Goal: Navigation & Orientation: Find specific page/section

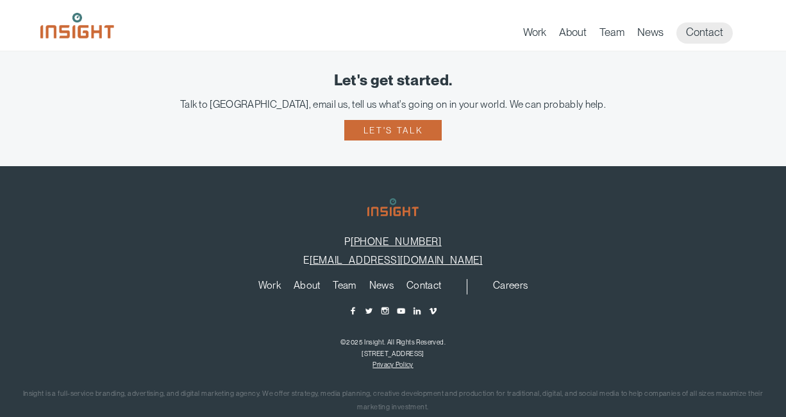
scroll to position [894, 0]
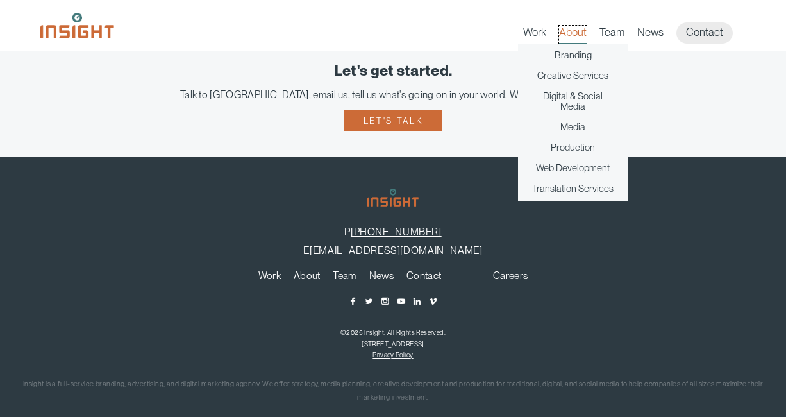
click at [574, 35] on link "About" at bounding box center [573, 35] width 28 height 18
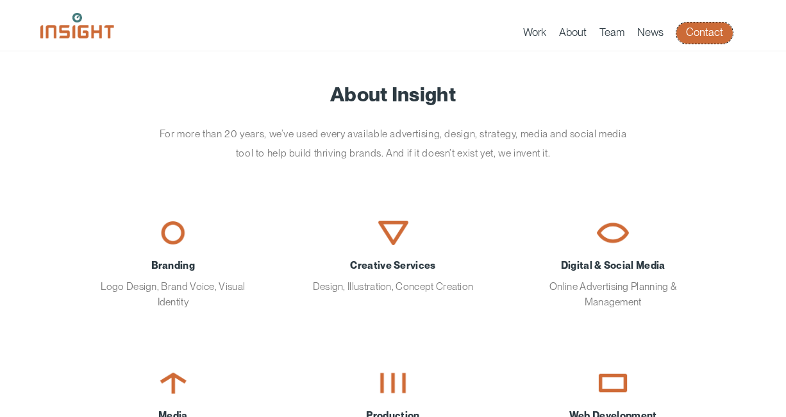
click at [693, 36] on link "Contact" at bounding box center [704, 32] width 56 height 21
